Goal: Navigation & Orientation: Find specific page/section

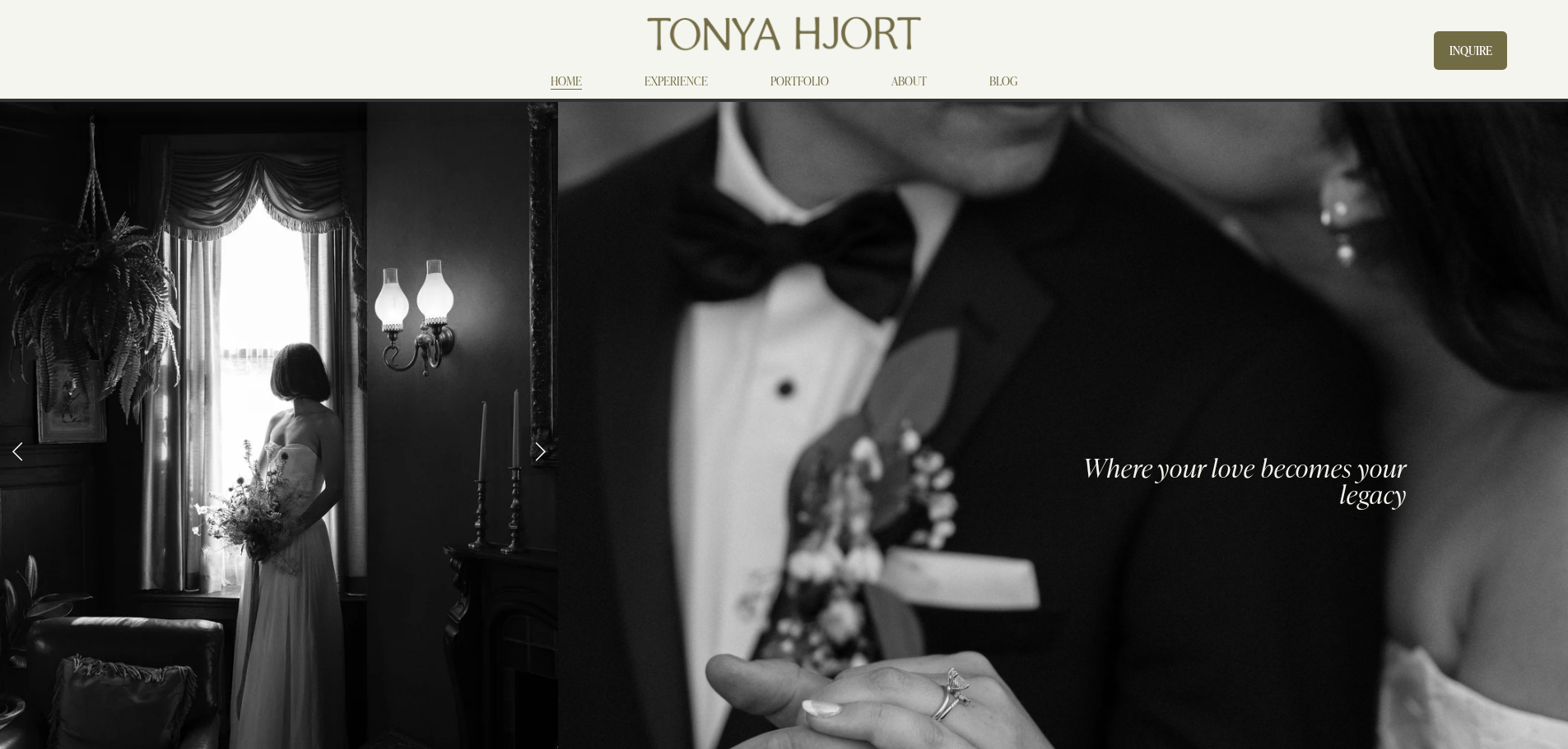
click at [806, 72] on link "PORTFOLIO" at bounding box center [799, 80] width 59 height 20
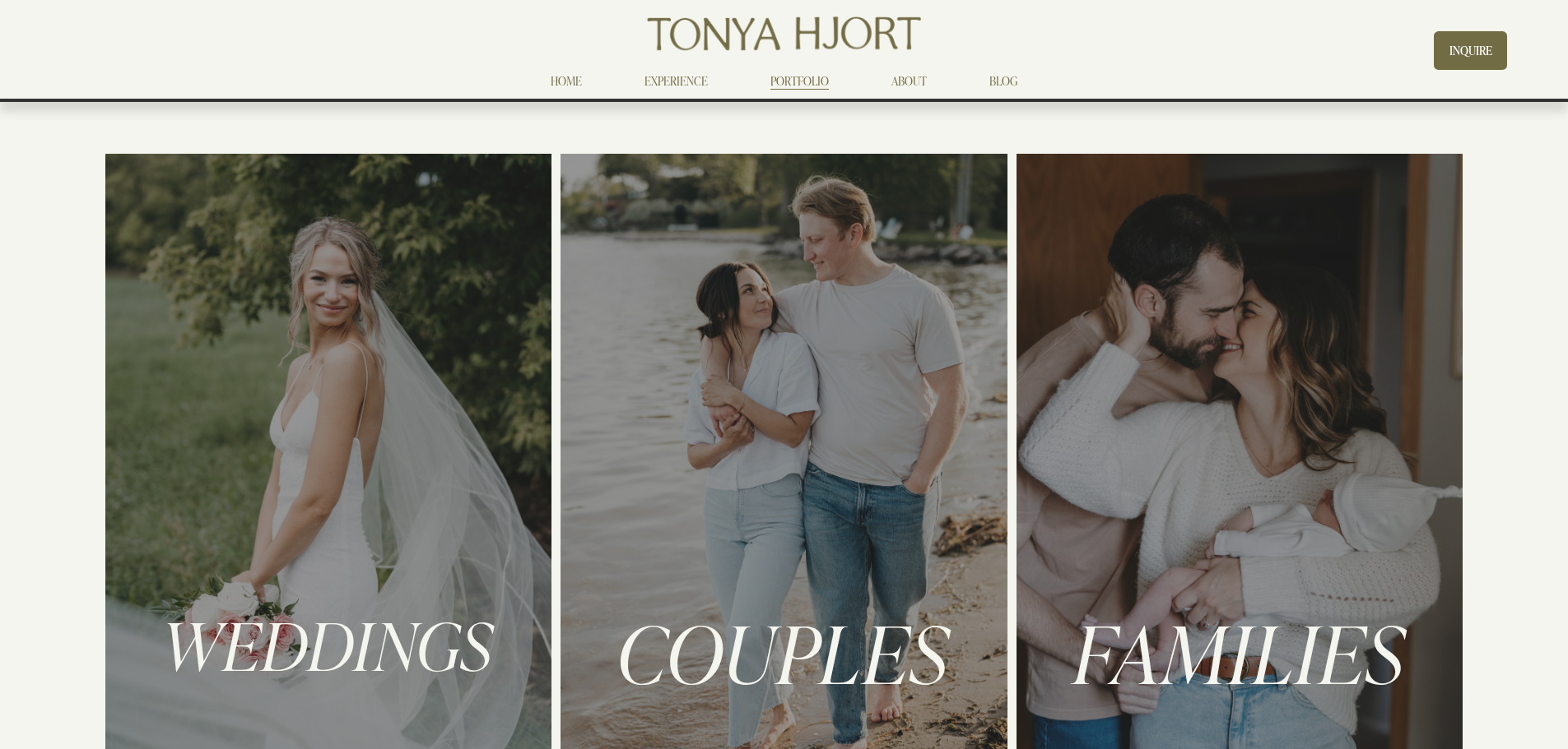
click at [284, 358] on div at bounding box center [328, 474] width 447 height 641
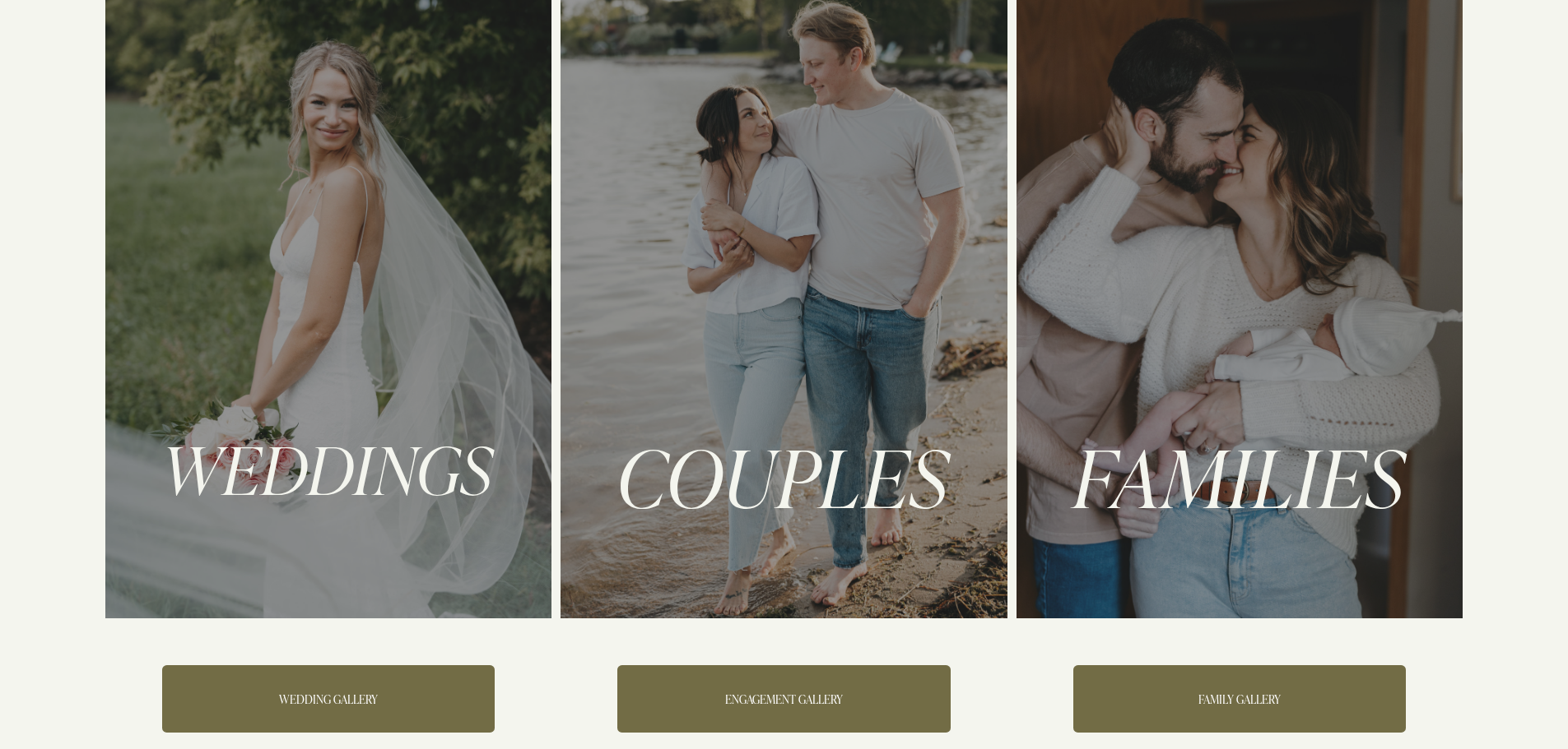
scroll to position [412, 0]
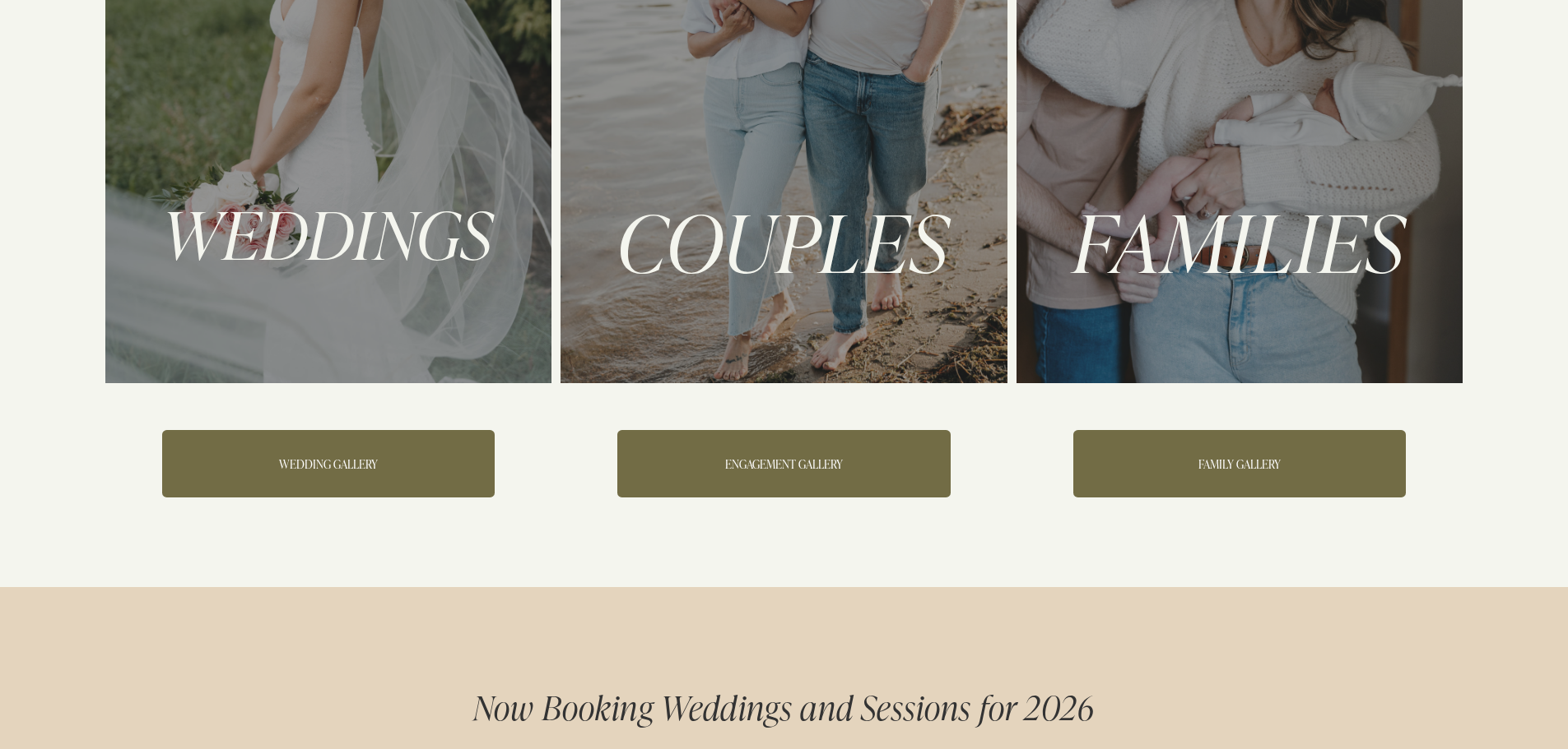
click at [359, 458] on link "WEDDING GALLERY" at bounding box center [328, 463] width 332 height 67
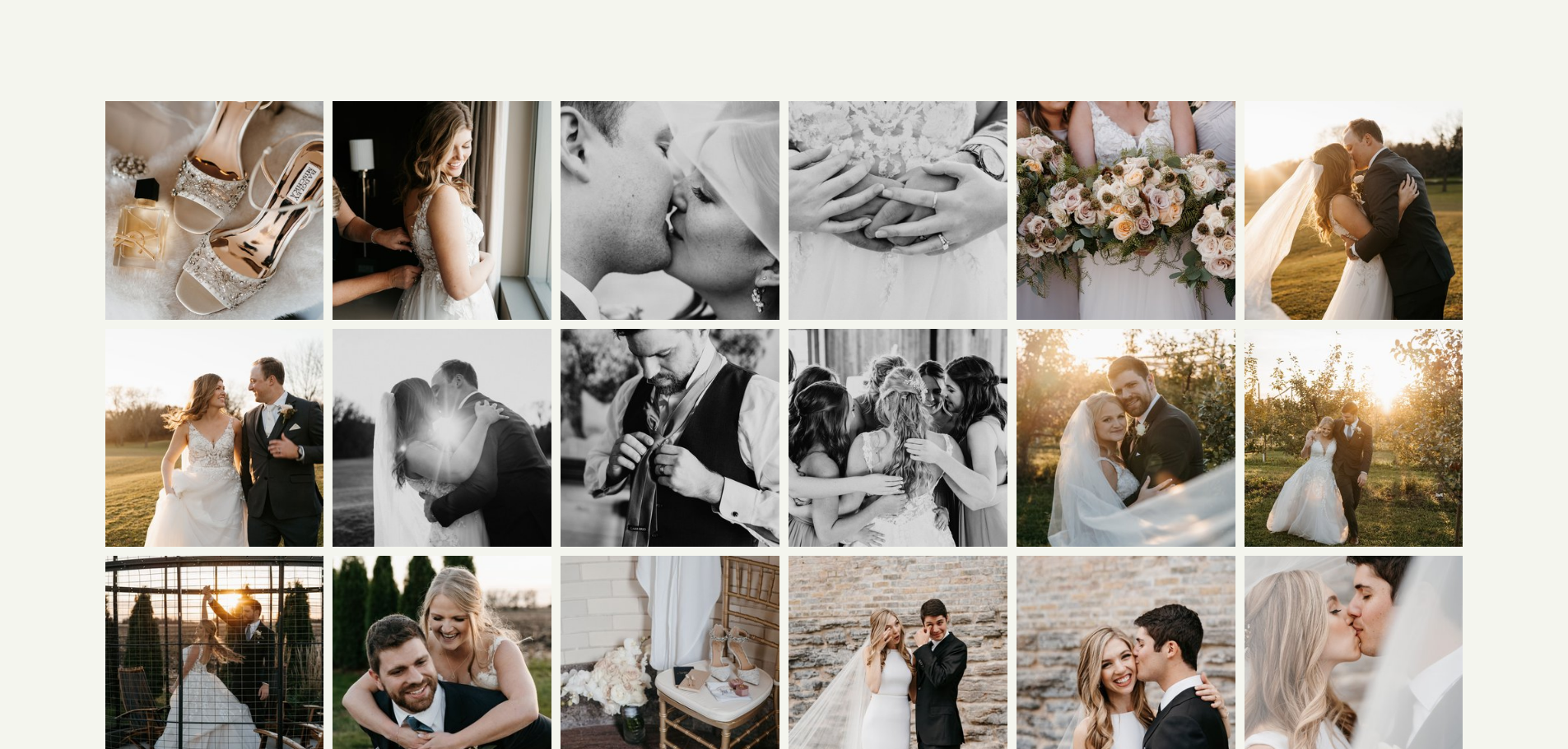
scroll to position [576, 0]
